Goal: Book appointment/travel/reservation

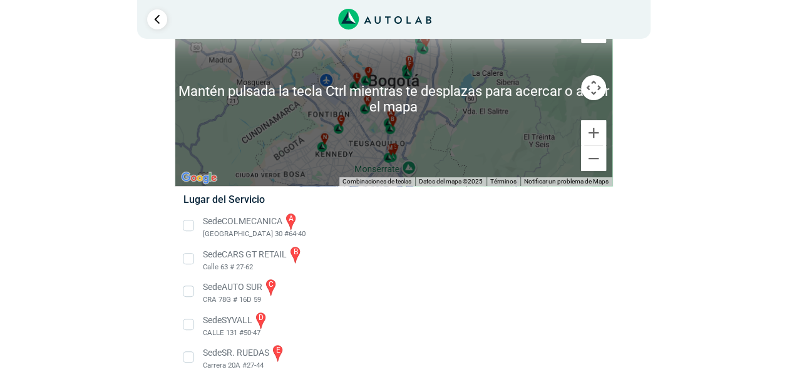
scroll to position [125, 0]
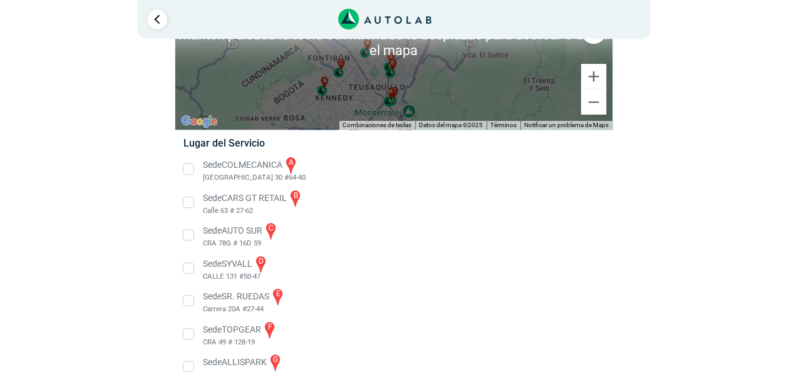
click at [225, 167] on li "Sede COLMECANICA a [GEOGRAPHIC_DATA] 30 #64-40" at bounding box center [393, 169] width 439 height 28
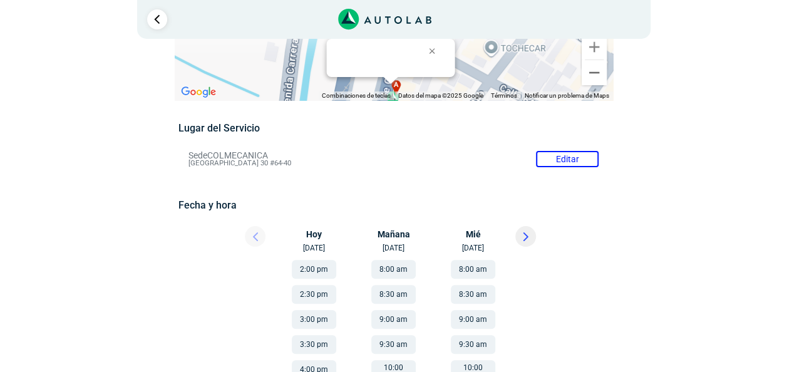
scroll to position [63, 0]
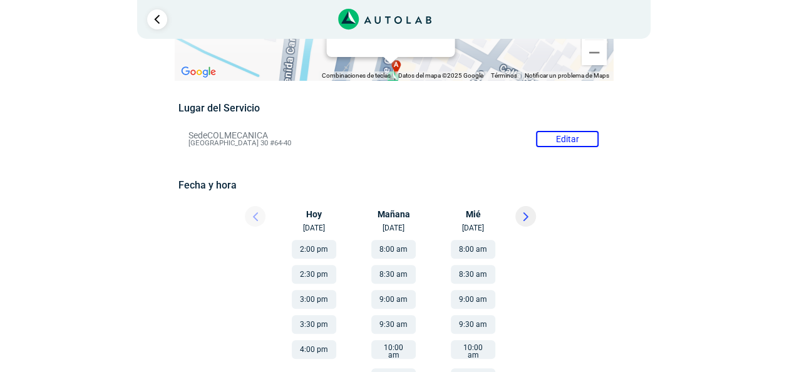
click at [306, 251] on button "2:00 pm" at bounding box center [314, 249] width 44 height 19
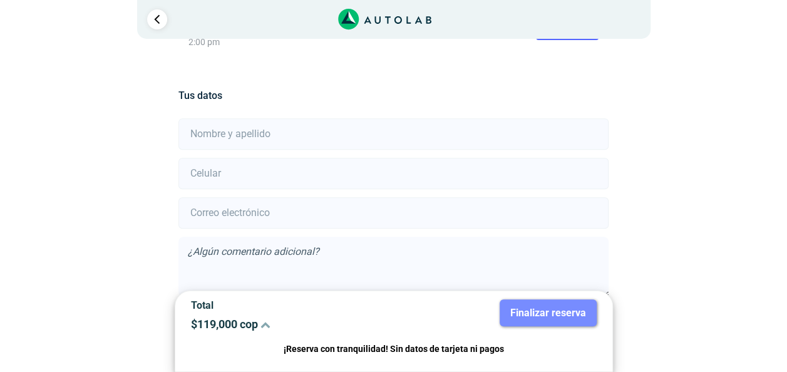
scroll to position [308, 0]
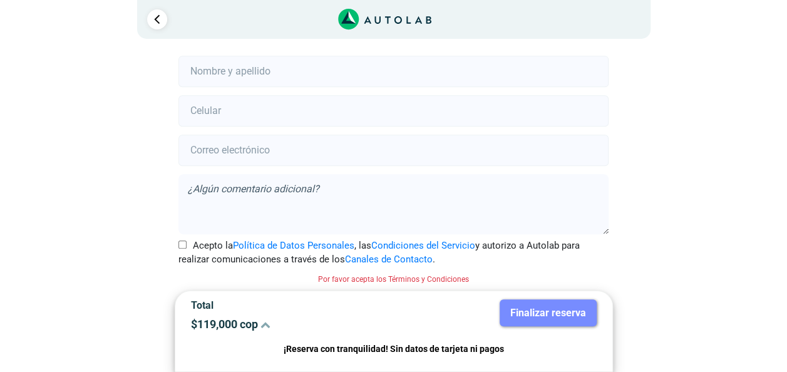
click at [308, 176] on textarea at bounding box center [394, 204] width 430 height 60
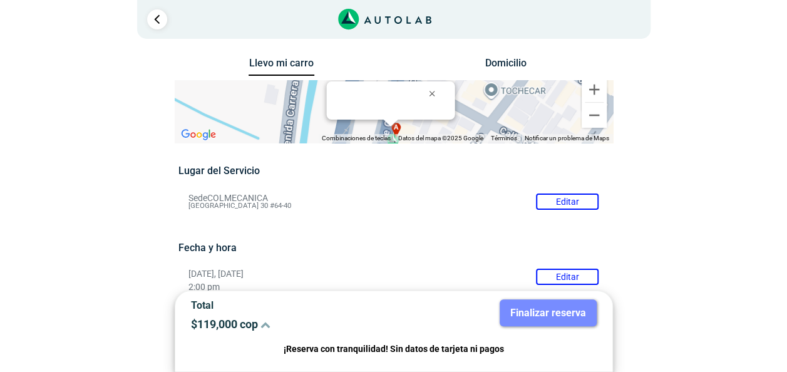
scroll to position [188, 0]
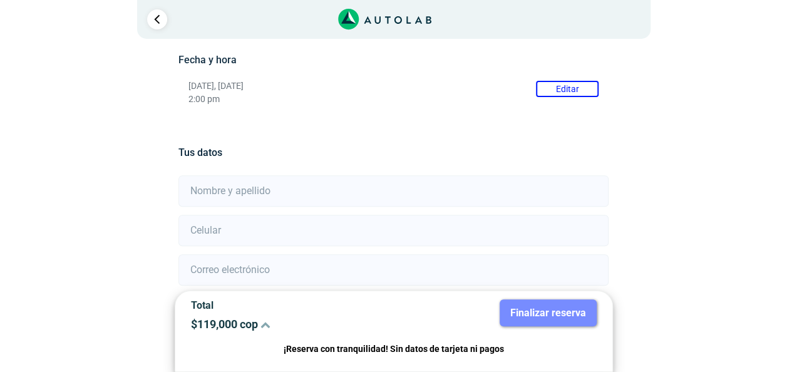
click at [251, 194] on input "text" at bounding box center [394, 190] width 430 height 31
type input "andina"
click at [214, 234] on input "number" at bounding box center [394, 230] width 430 height 31
type input "3015999974"
type input "[EMAIL_ADDRESS][DOMAIN_NAME]"
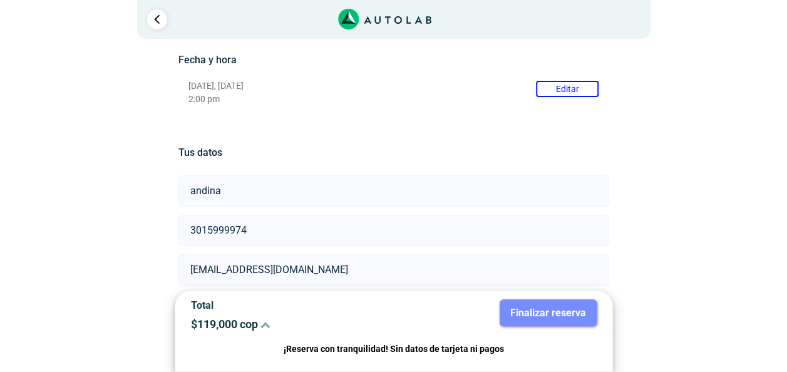
scroll to position [308, 0]
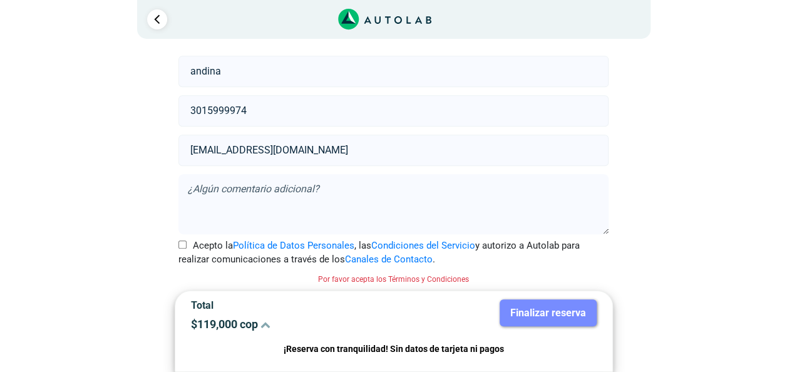
drag, startPoint x: 321, startPoint y: 152, endPoint x: 175, endPoint y: 138, distance: 146.0
click at [175, 138] on div "Tus datos [GEOGRAPHIC_DATA] 3015999974 [EMAIL_ADDRESS][DOMAIN_NAME] Acepto la P…" at bounding box center [394, 187] width 438 height 371
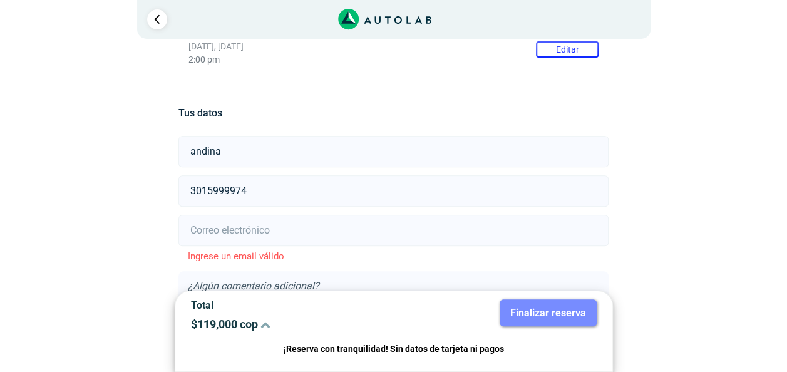
scroll to position [182, 0]
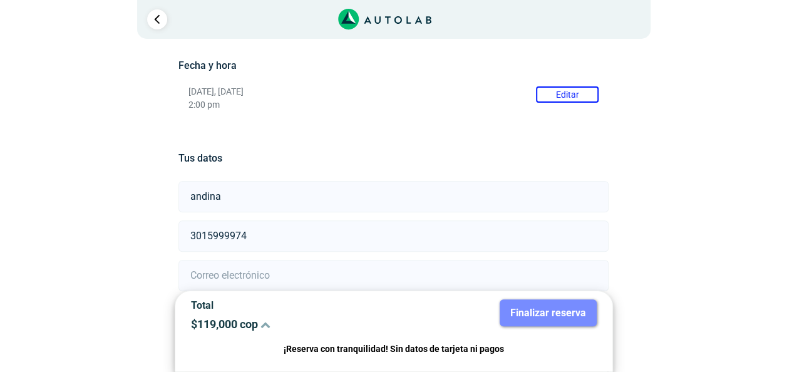
drag, startPoint x: 266, startPoint y: 234, endPoint x: 168, endPoint y: 223, distance: 97.7
click at [168, 223] on div "Llevo mi carro [GEOGRAPHIC_DATA] ← Mover a la izquierda → Mover a la derecha ↑ …" at bounding box center [394, 194] width 608 height 644
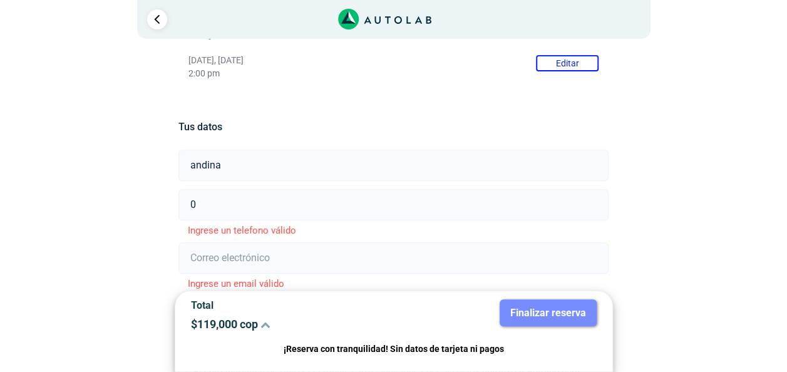
scroll to position [26, 0]
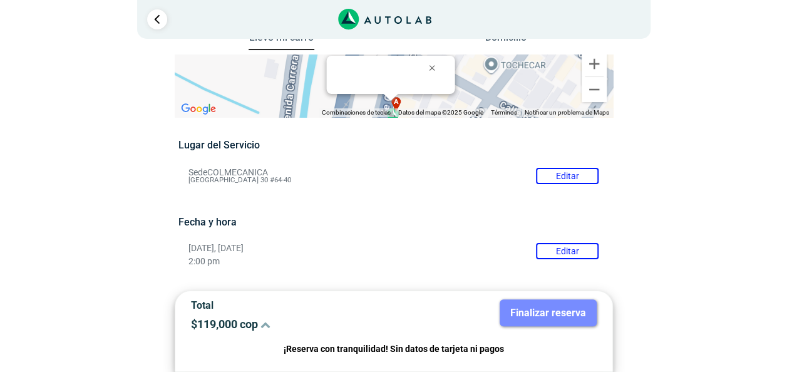
type input "0"
